Goal: Find specific page/section: Find specific page/section

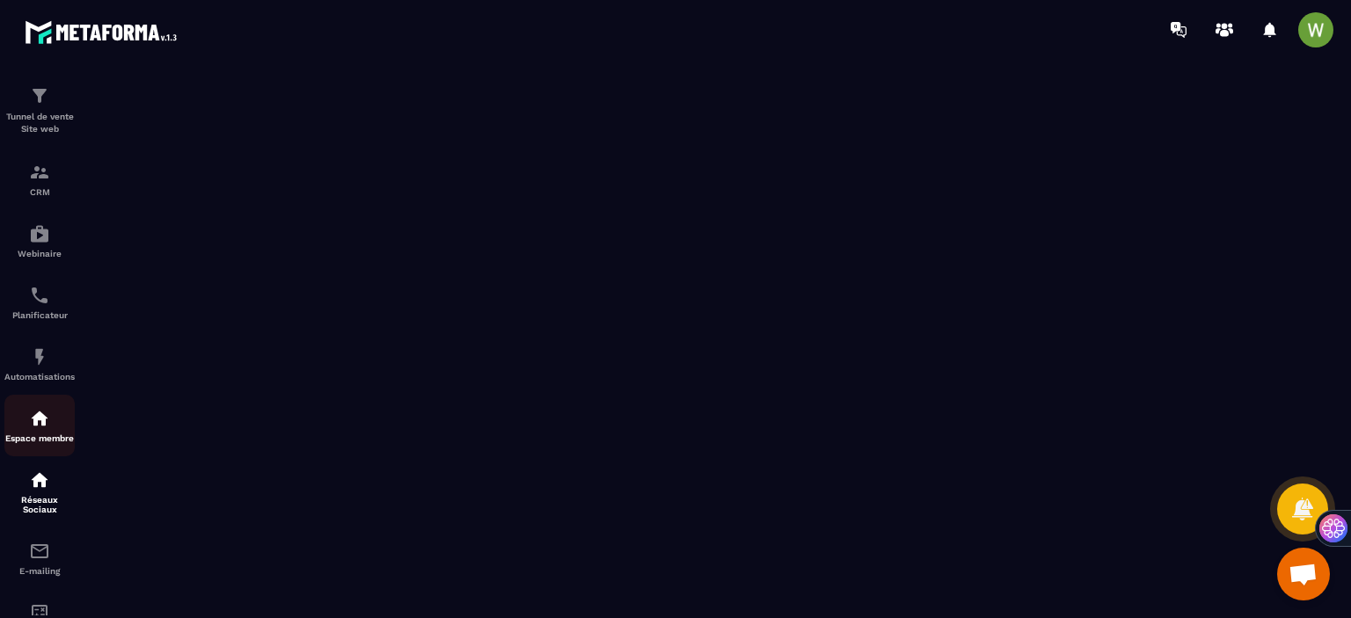
click at [48, 420] on img at bounding box center [39, 418] width 21 height 21
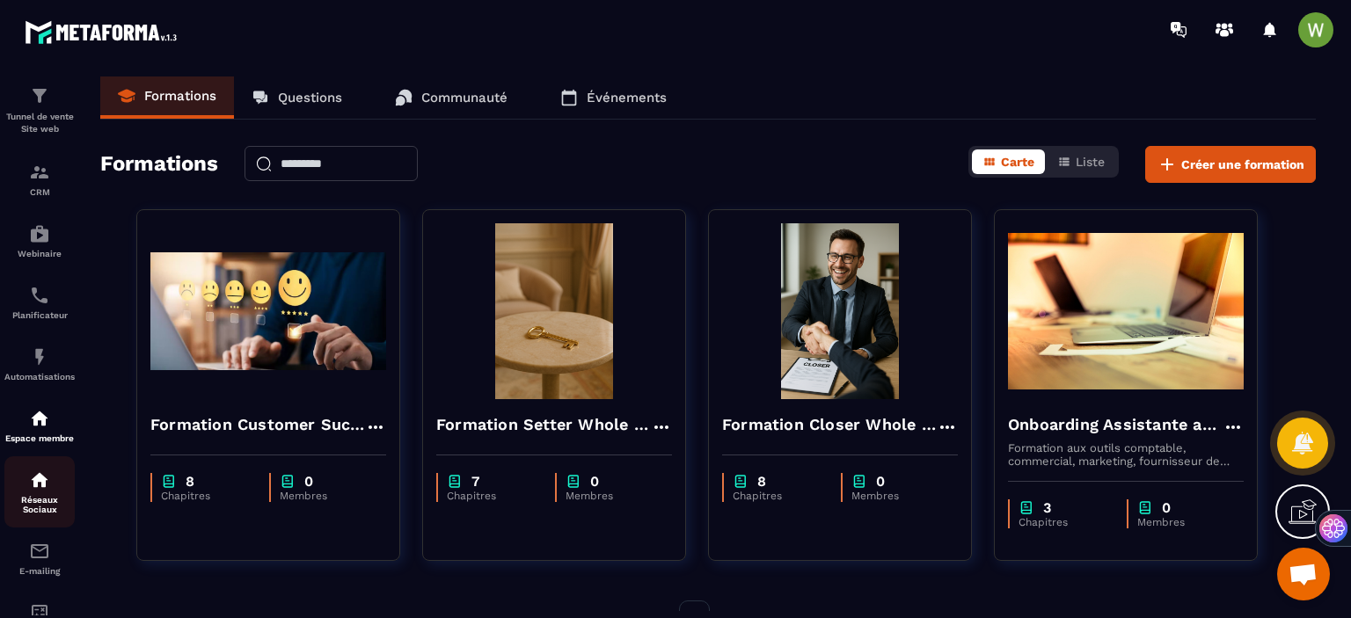
click at [42, 515] on p "Réseaux Sociaux" at bounding box center [39, 504] width 70 height 19
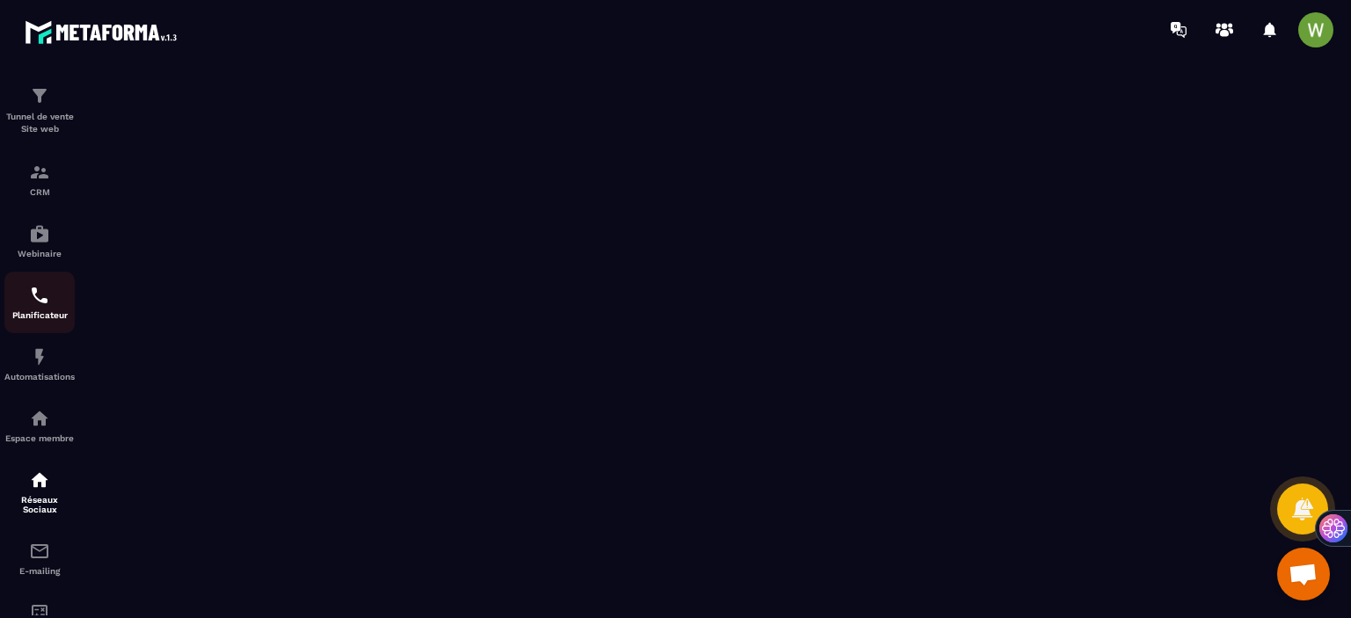
click at [35, 297] on img at bounding box center [39, 295] width 21 height 21
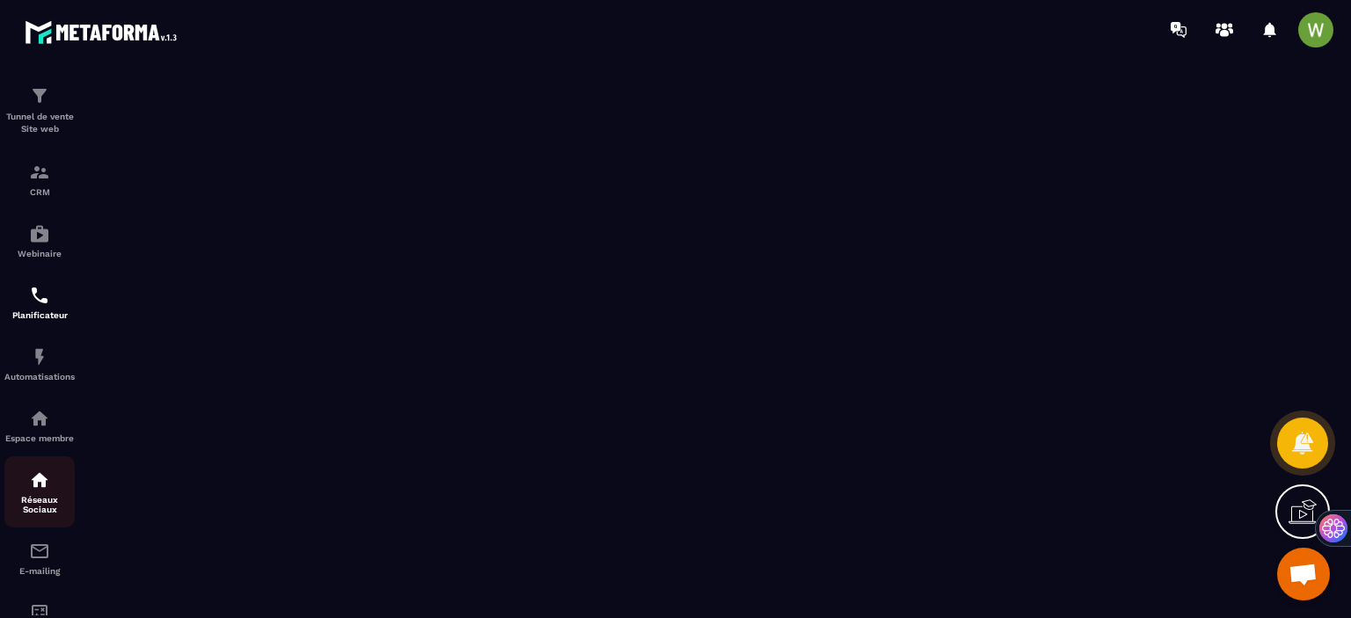
click at [47, 501] on p "Réseaux Sociaux" at bounding box center [39, 504] width 70 height 19
click at [39, 510] on p "Réseaux Sociaux" at bounding box center [39, 504] width 70 height 19
